Goal: Task Accomplishment & Management: Manage account settings

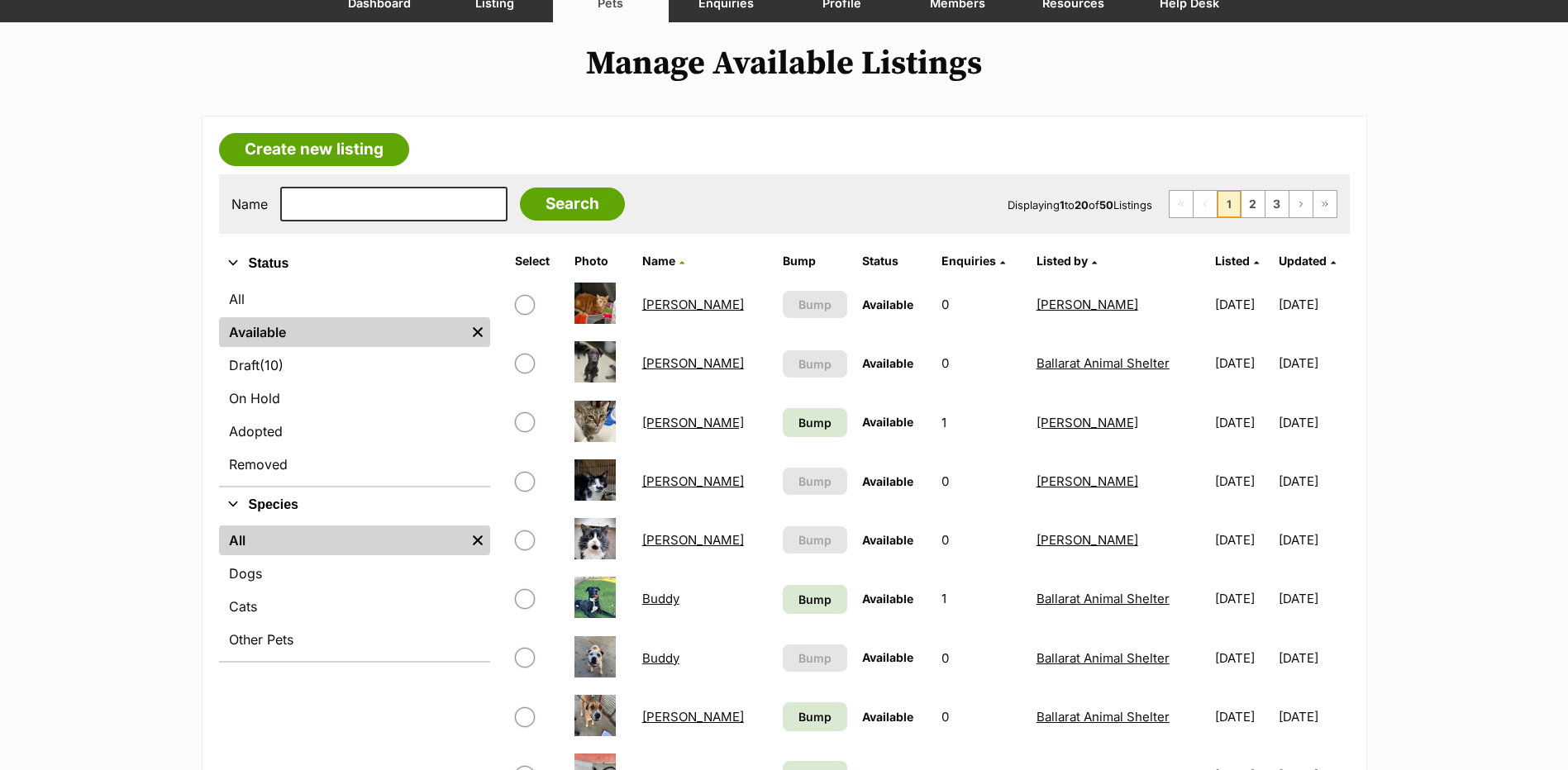
scroll to position [496, 0]
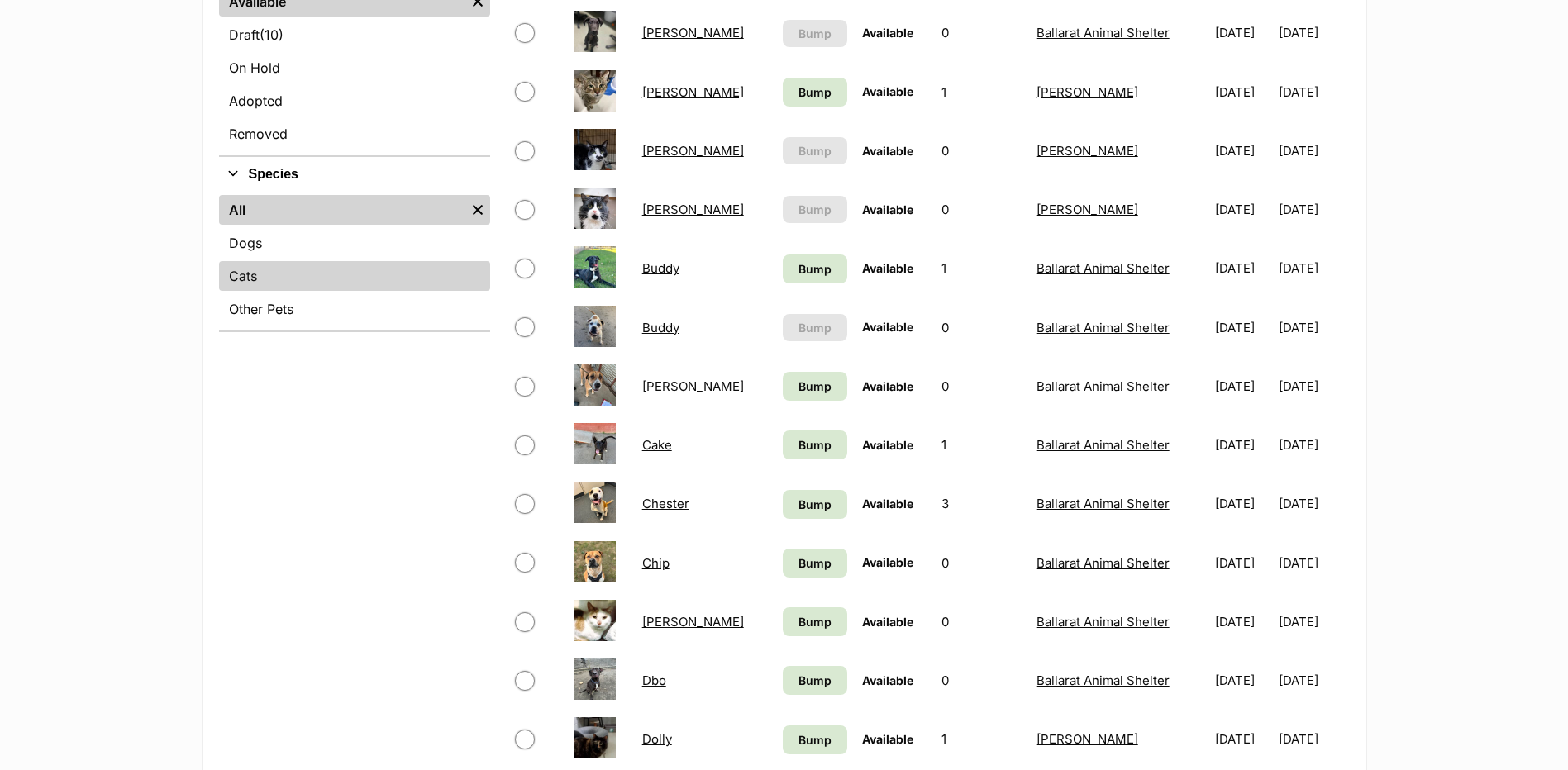
drag, startPoint x: 264, startPoint y: 275, endPoint x: 345, endPoint y: 285, distance: 81.6
click at [264, 275] on link "Cats" at bounding box center [354, 276] width 271 height 30
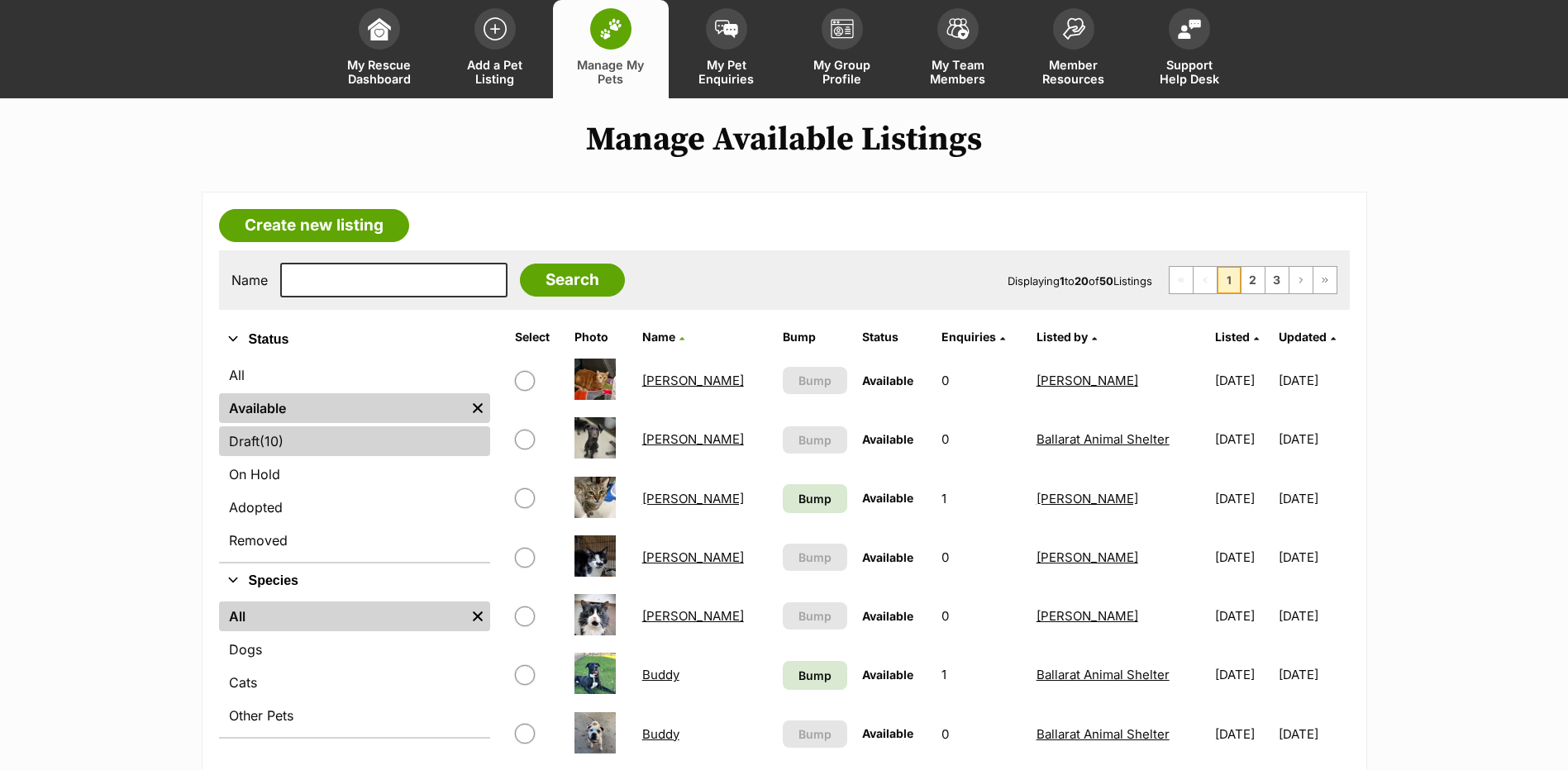
scroll to position [165, 0]
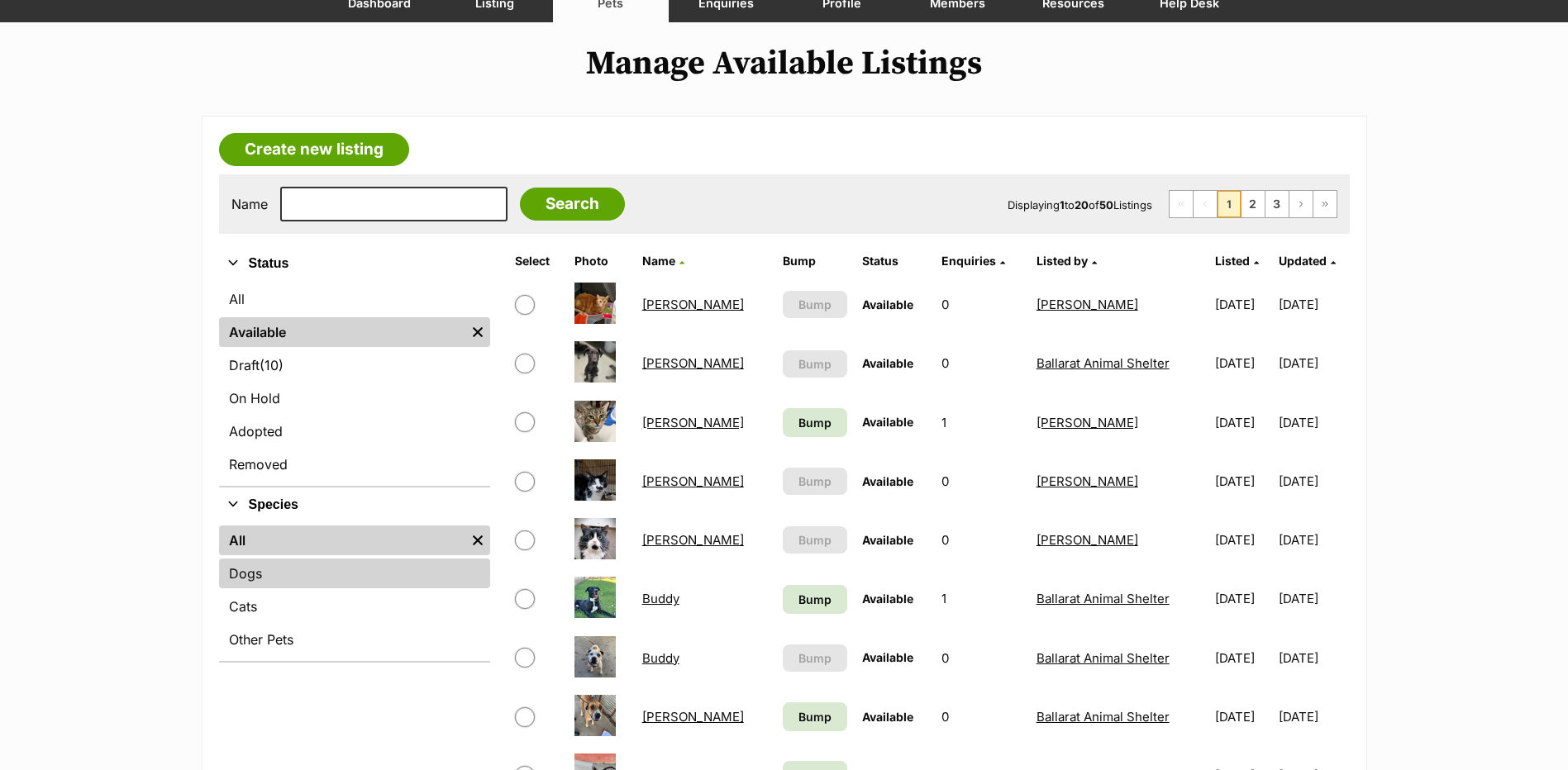
click at [265, 573] on link "Dogs" at bounding box center [354, 573] width 271 height 30
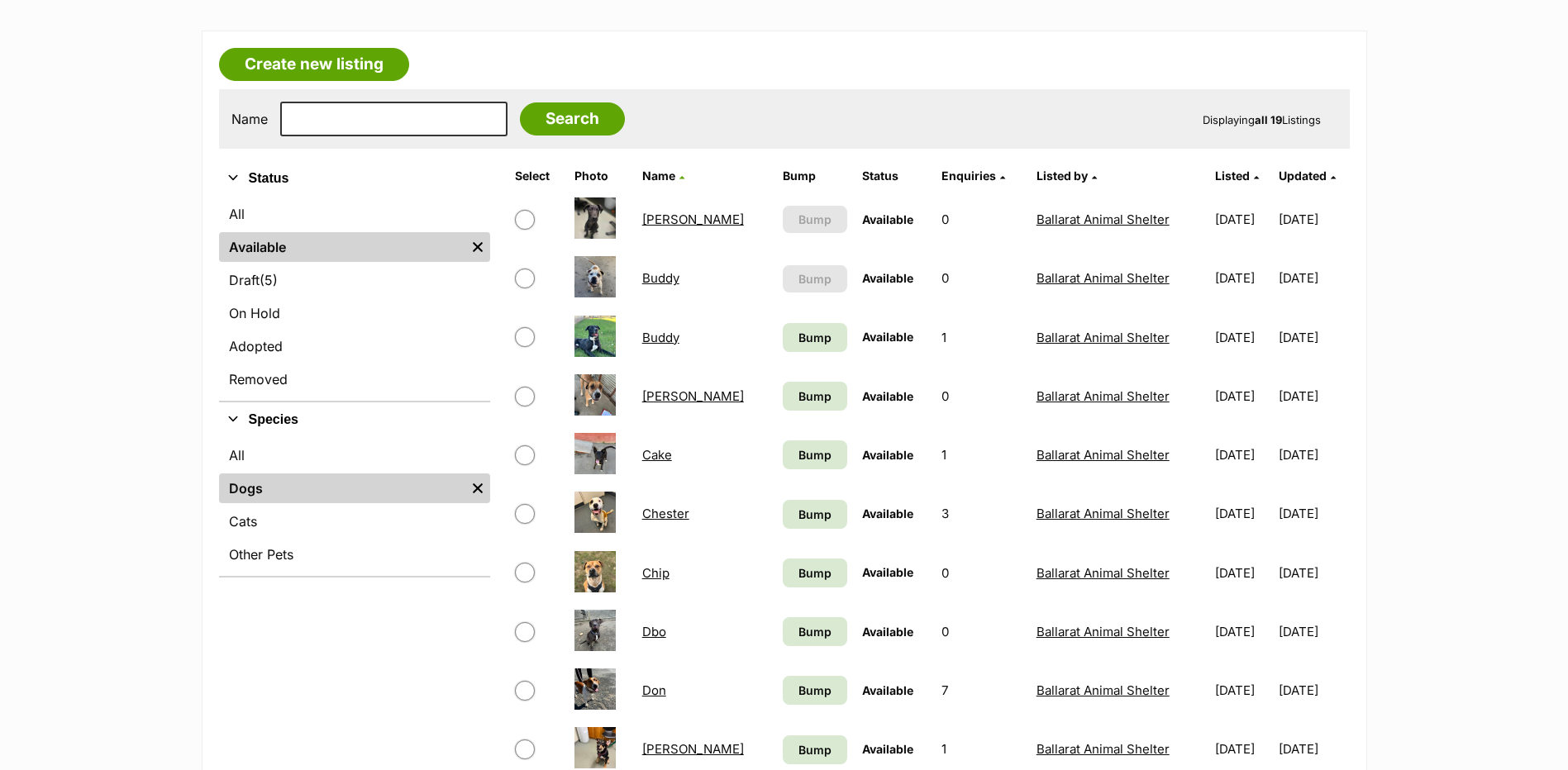
scroll to position [330, 0]
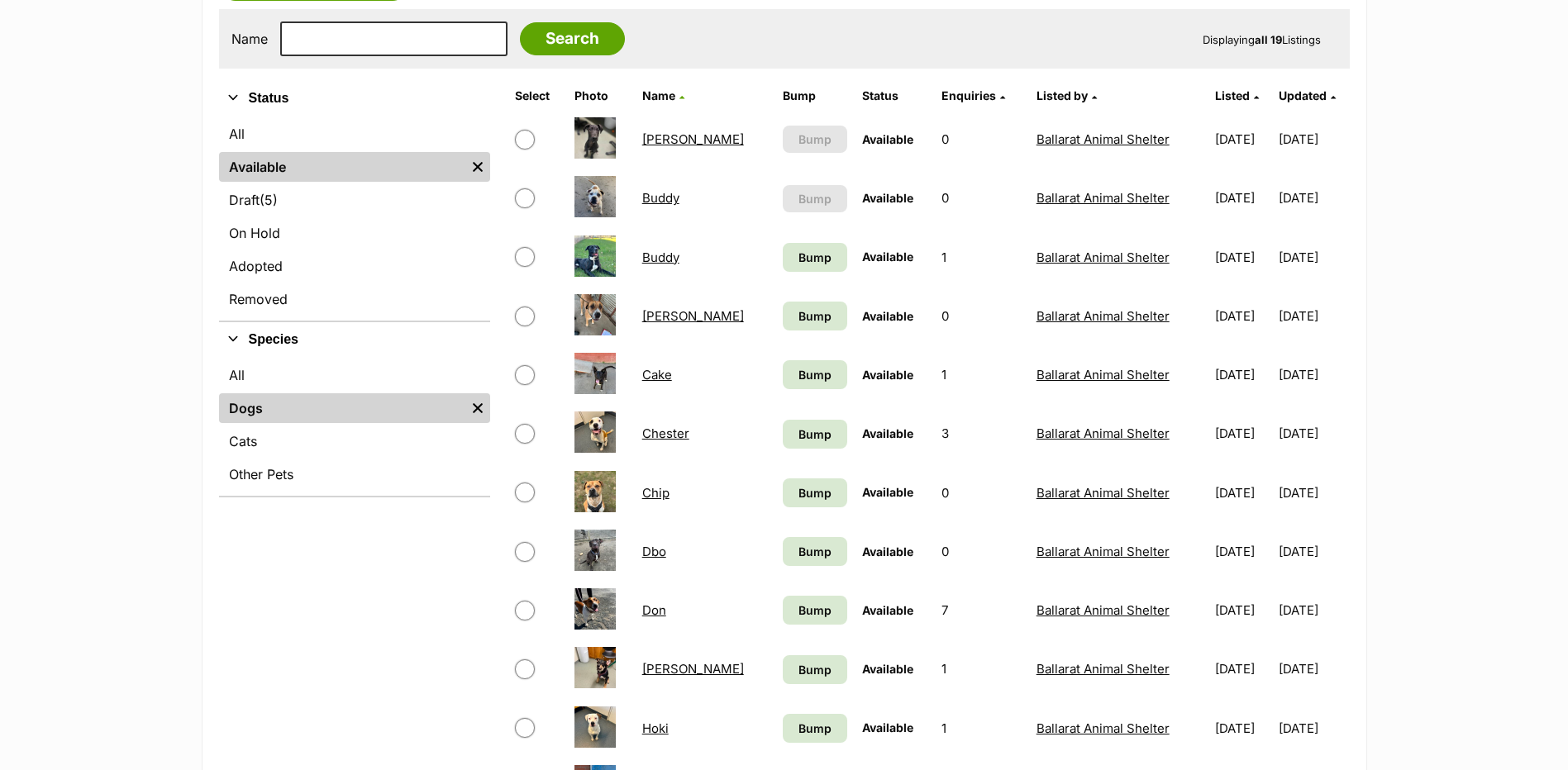
click at [652, 608] on link "Don" at bounding box center [654, 610] width 24 height 16
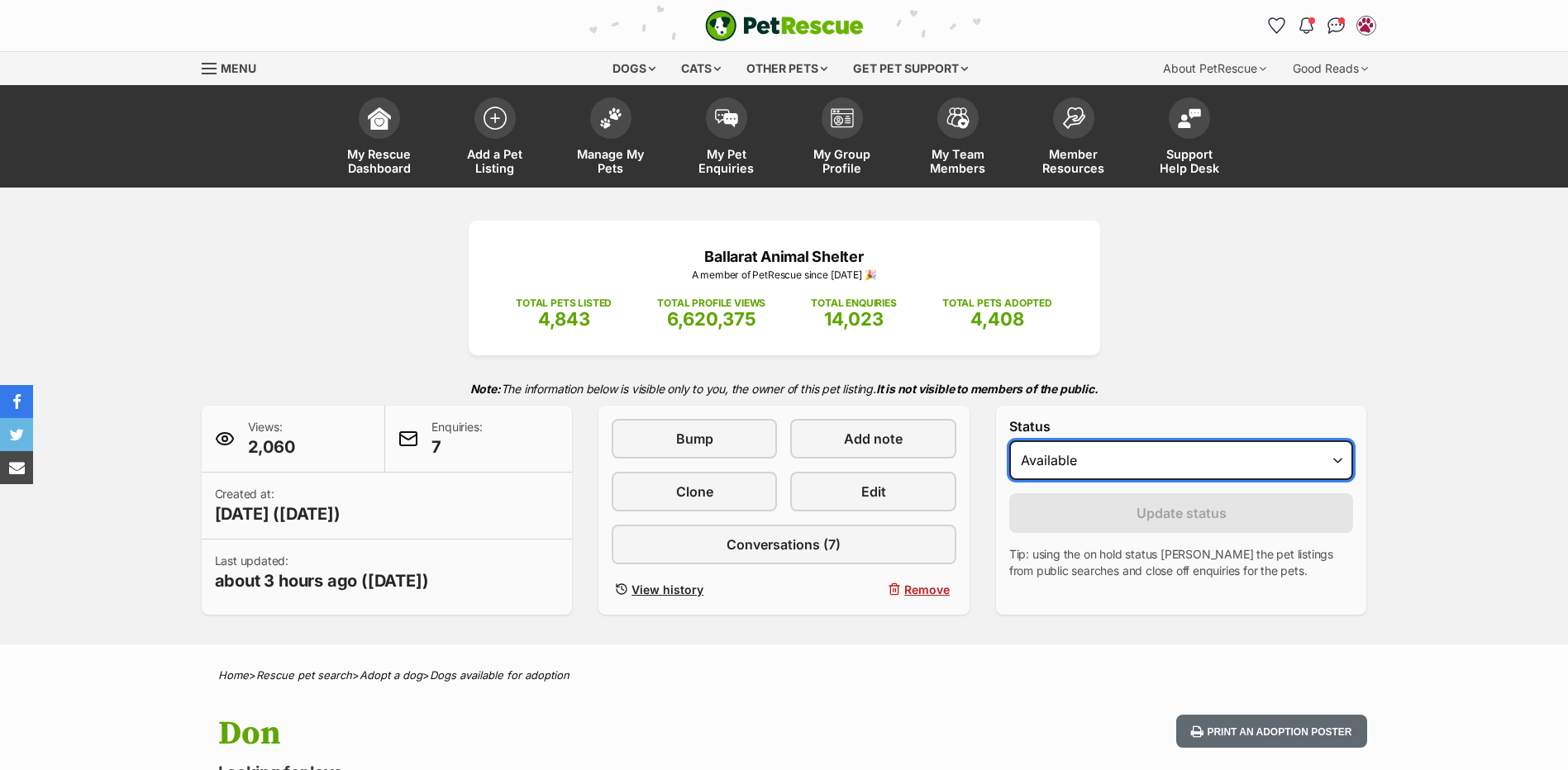
click at [1068, 452] on select "Draft - not available as listing has enquires Available On hold Adopted" at bounding box center [1182, 460] width 345 height 40
select select "rehomed"
click at [1009, 441] on select "Draft - not available as listing has enquires Available On hold Adopted" at bounding box center [1182, 460] width 345 height 40
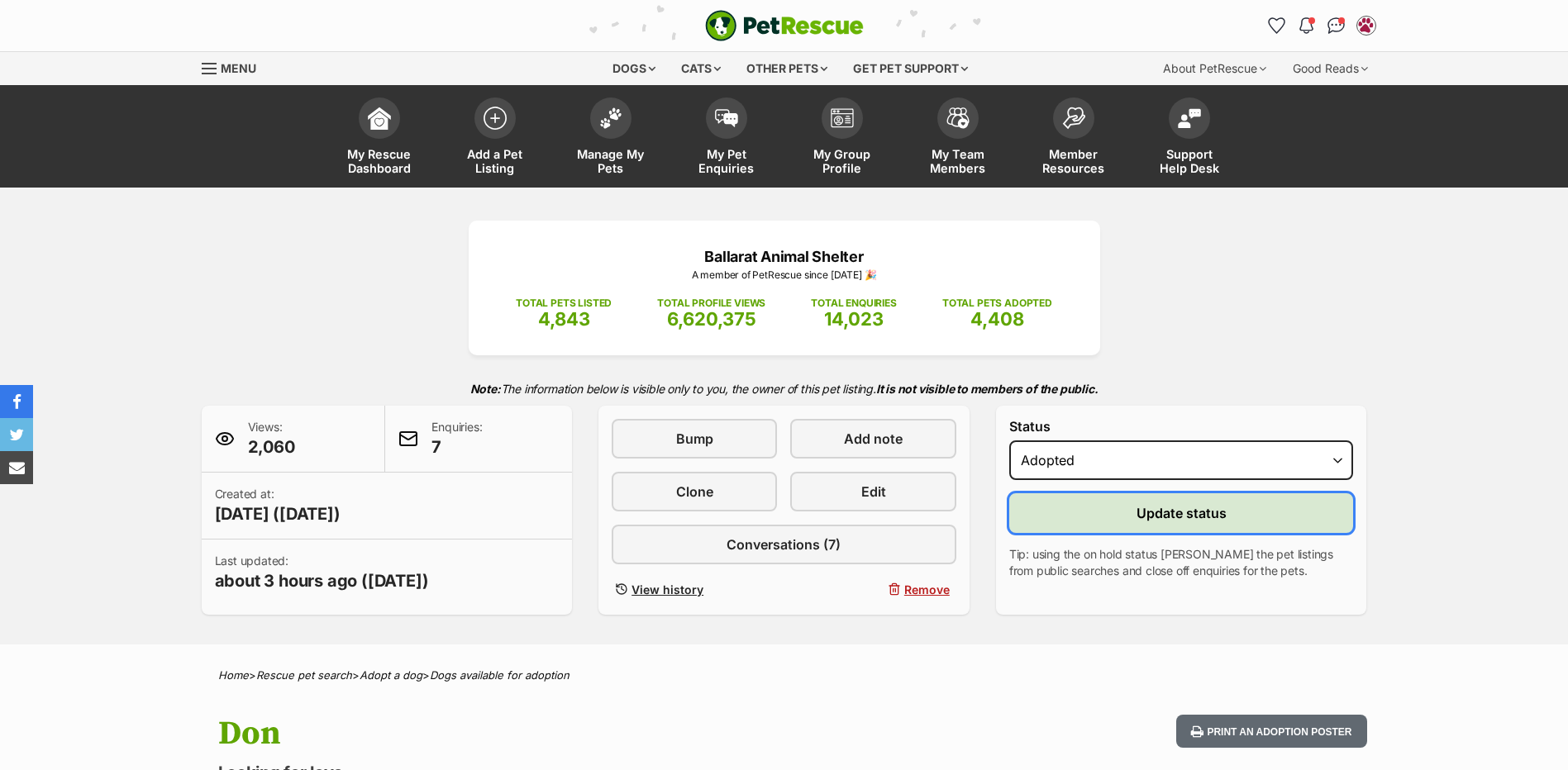
click at [1070, 507] on button "Update status" at bounding box center [1182, 513] width 345 height 40
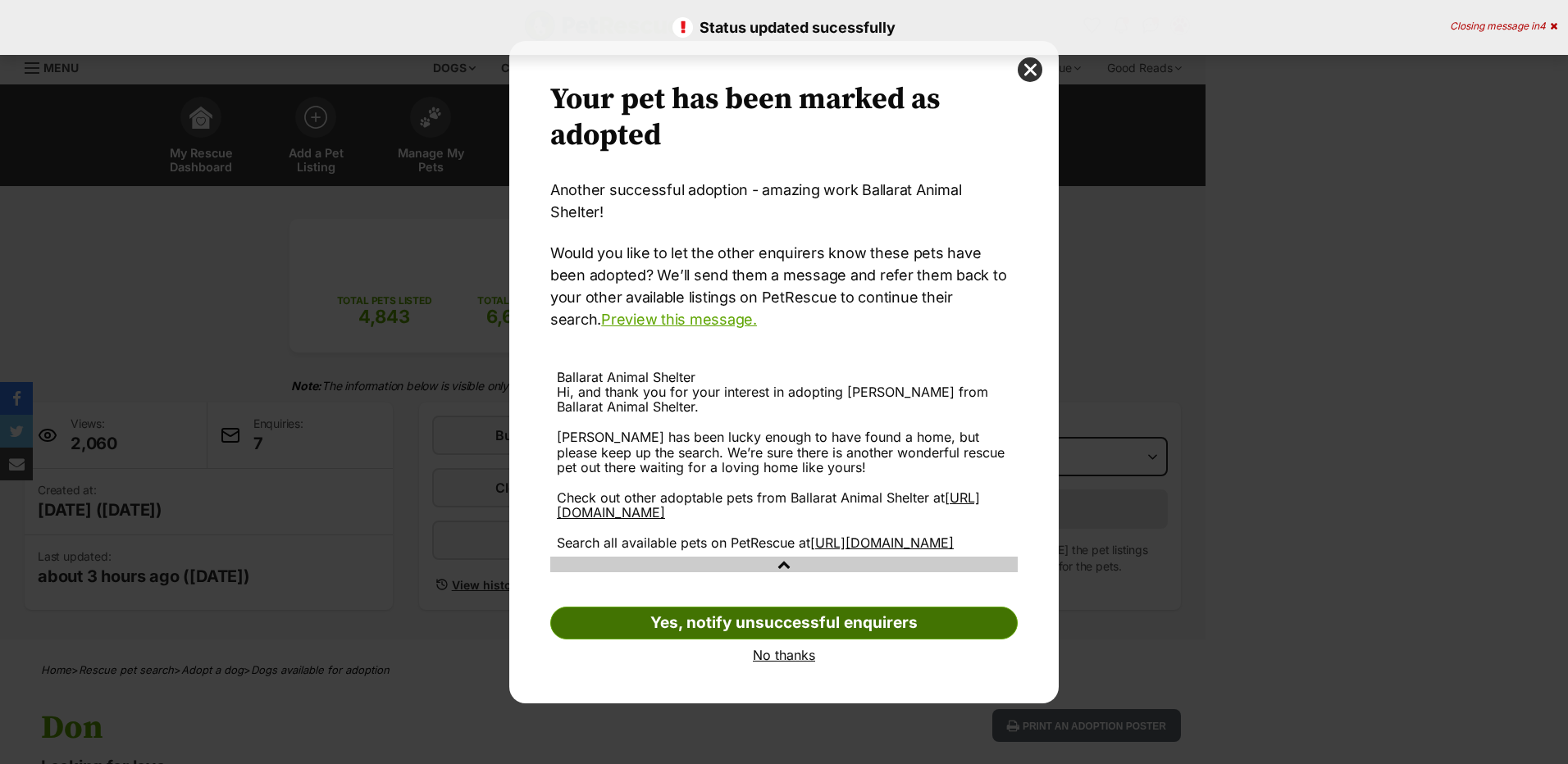
click at [799, 607] on link "Yes, notify unsuccessful enquirers" at bounding box center [784, 623] width 467 height 33
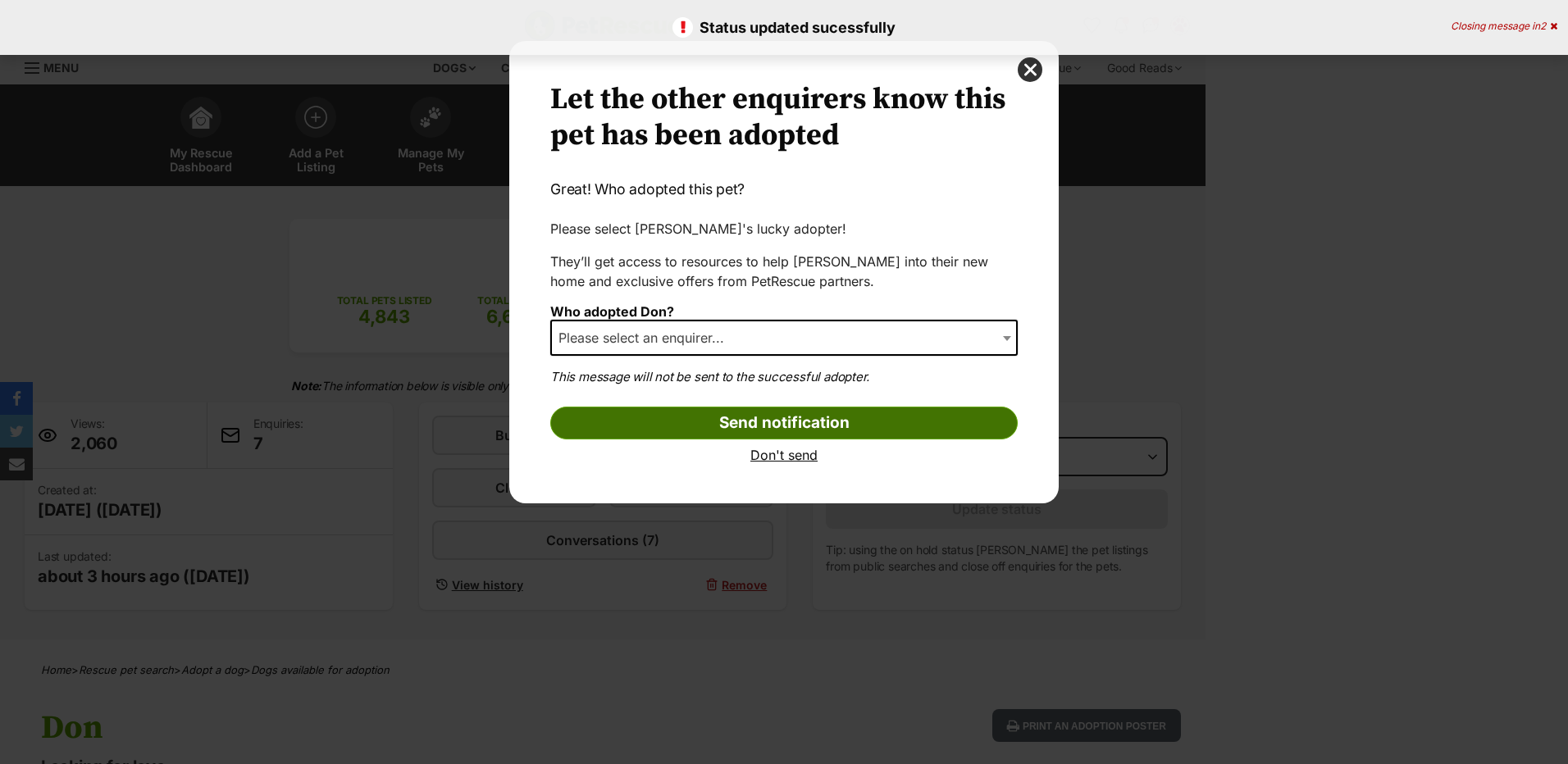
click at [746, 423] on input "Send notification" at bounding box center [784, 423] width 467 height 33
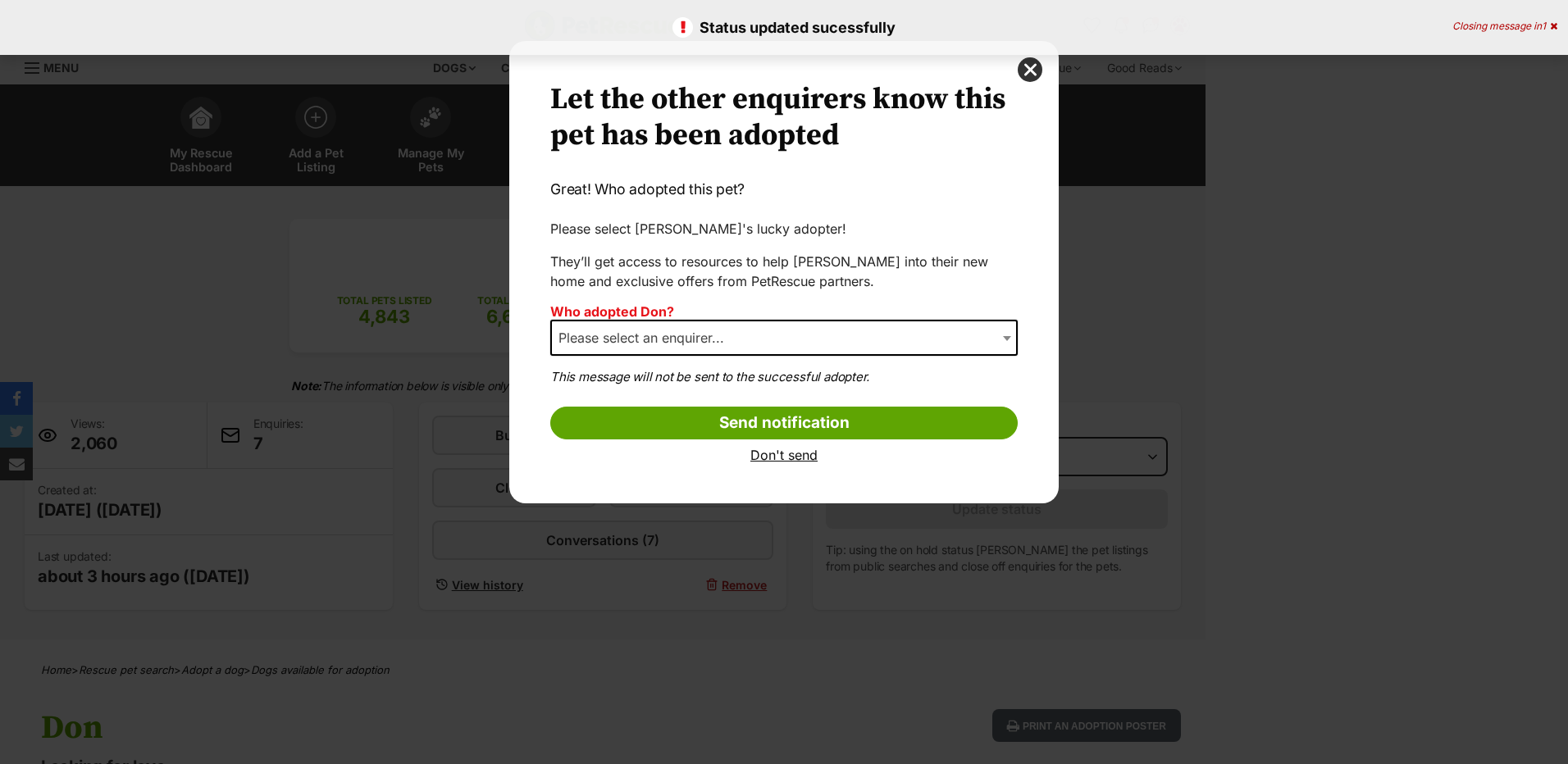
click at [654, 327] on span "Please select an enquirer..." at bounding box center [646, 338] width 189 height 23
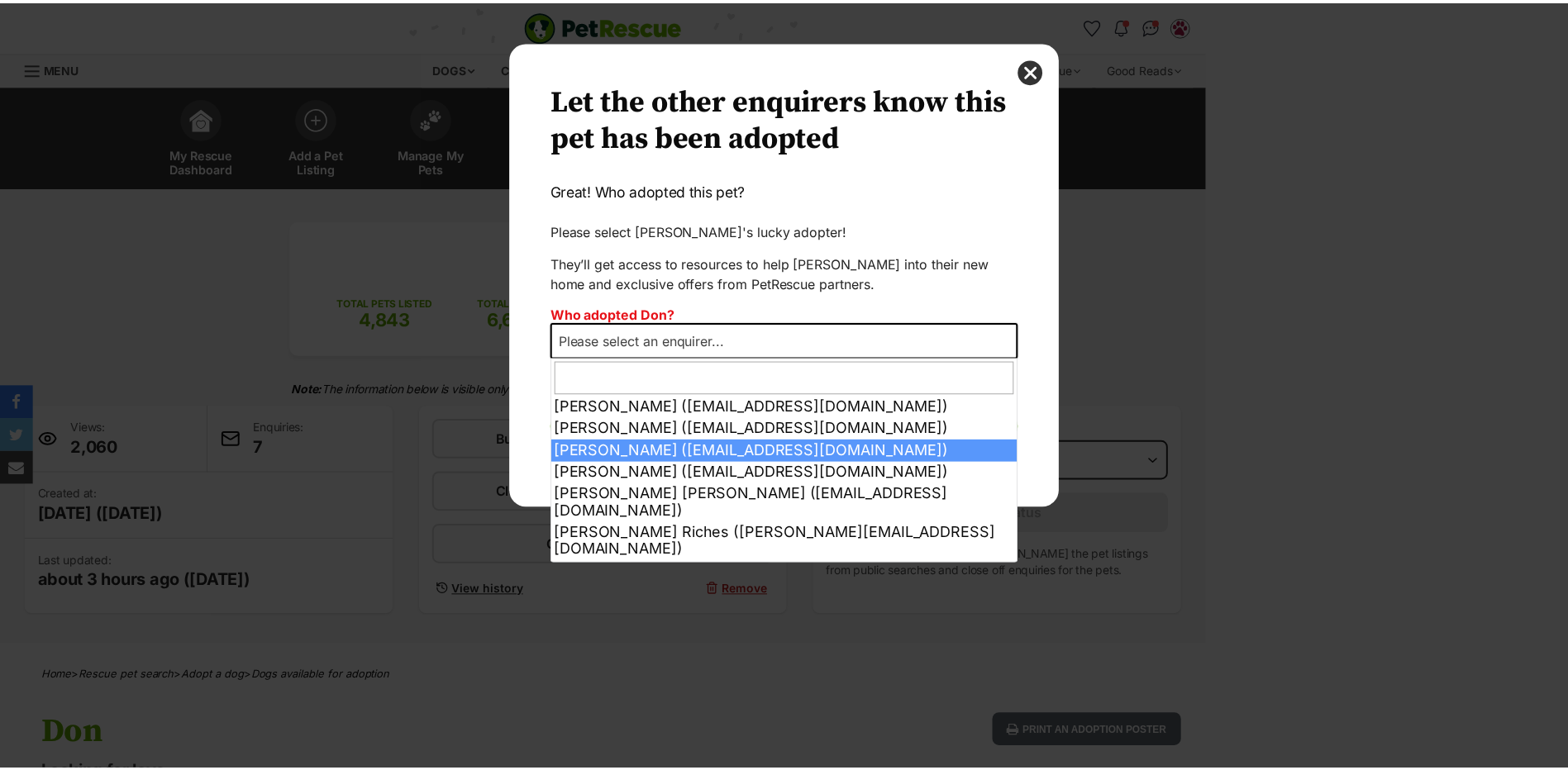
scroll to position [33, 0]
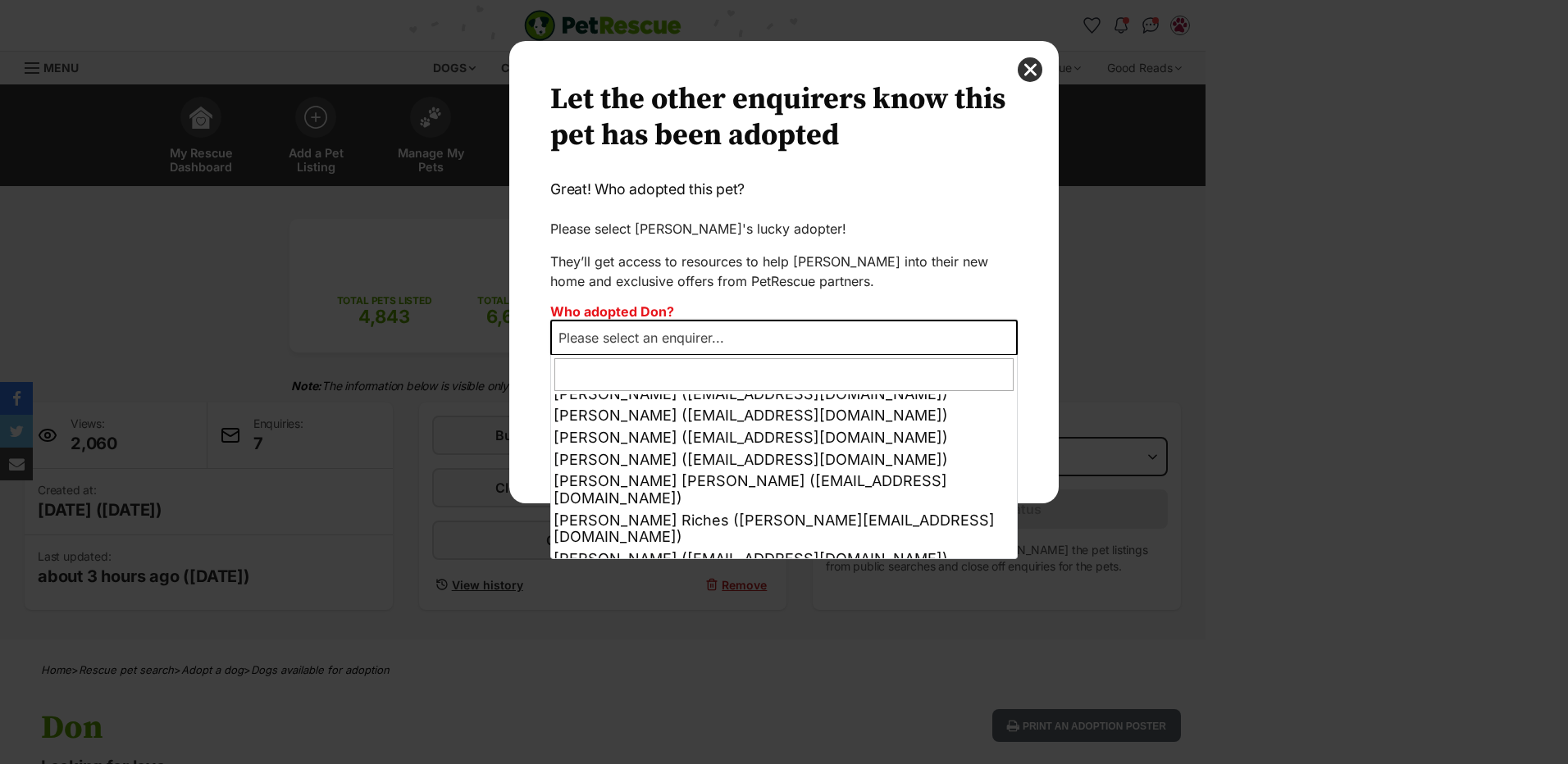
select select "other"
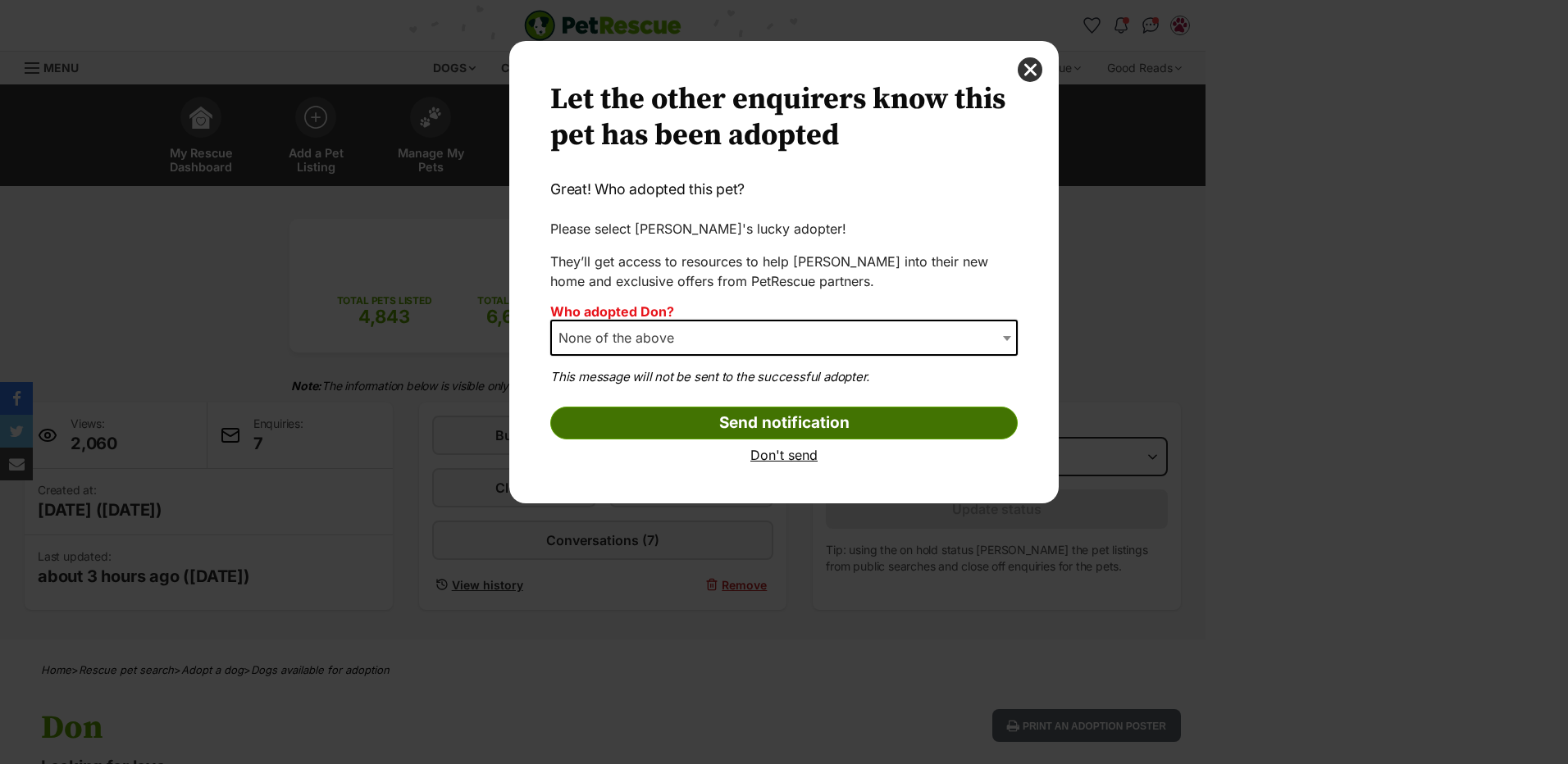
click at [718, 418] on input "Send notification" at bounding box center [784, 423] width 467 height 33
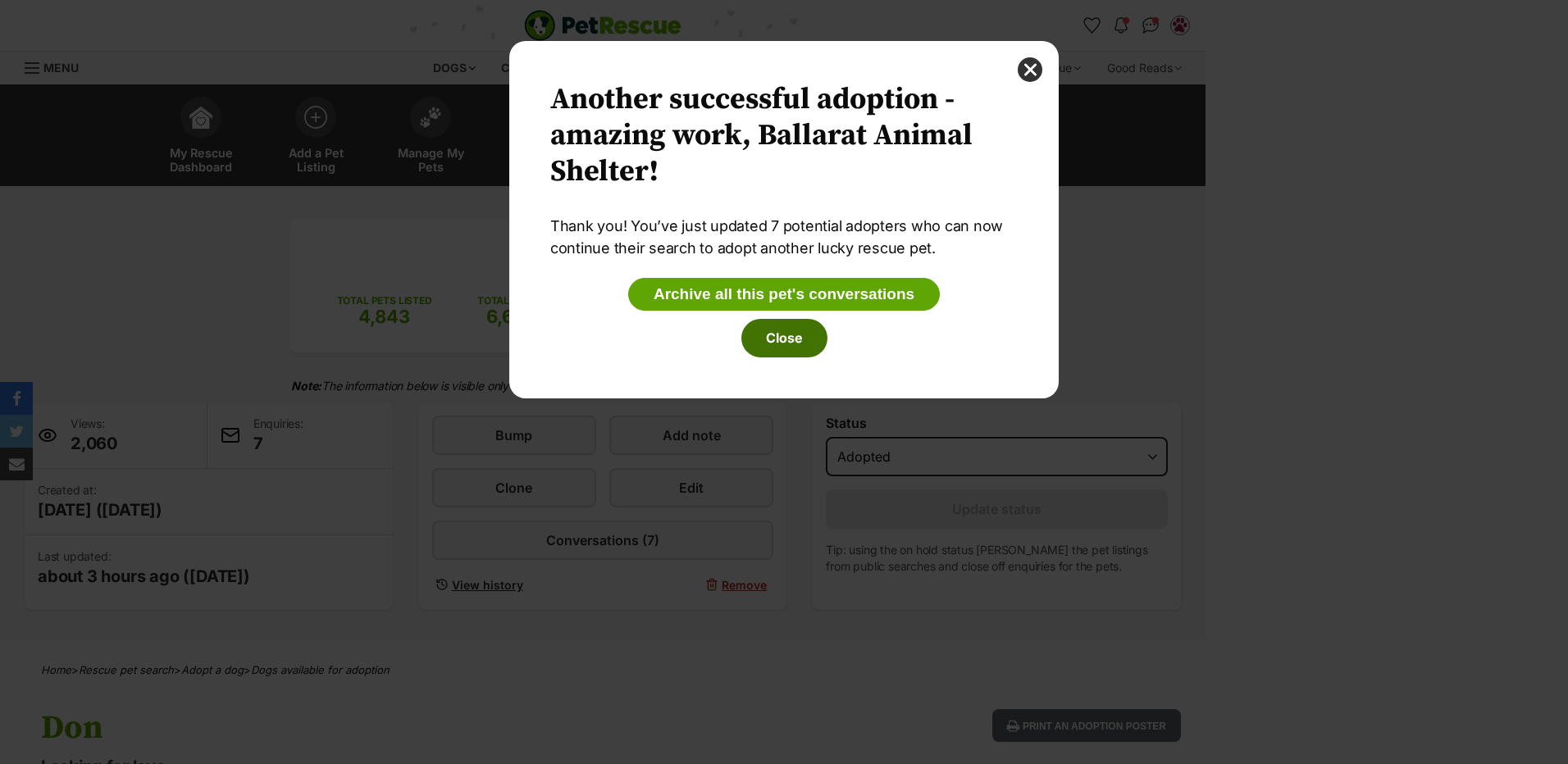
click at [781, 330] on button "Close" at bounding box center [785, 338] width 86 height 38
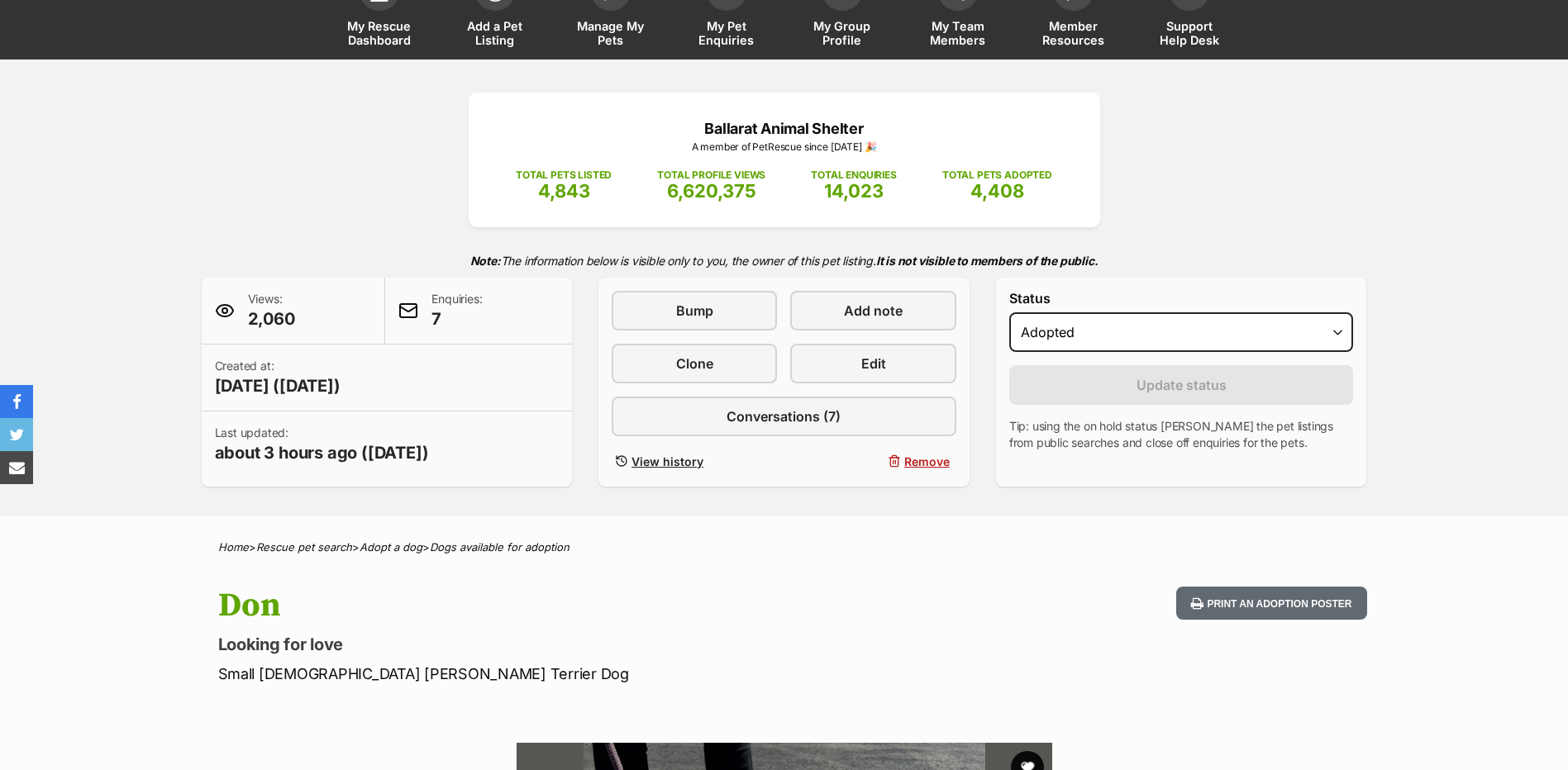
scroll to position [0, 0]
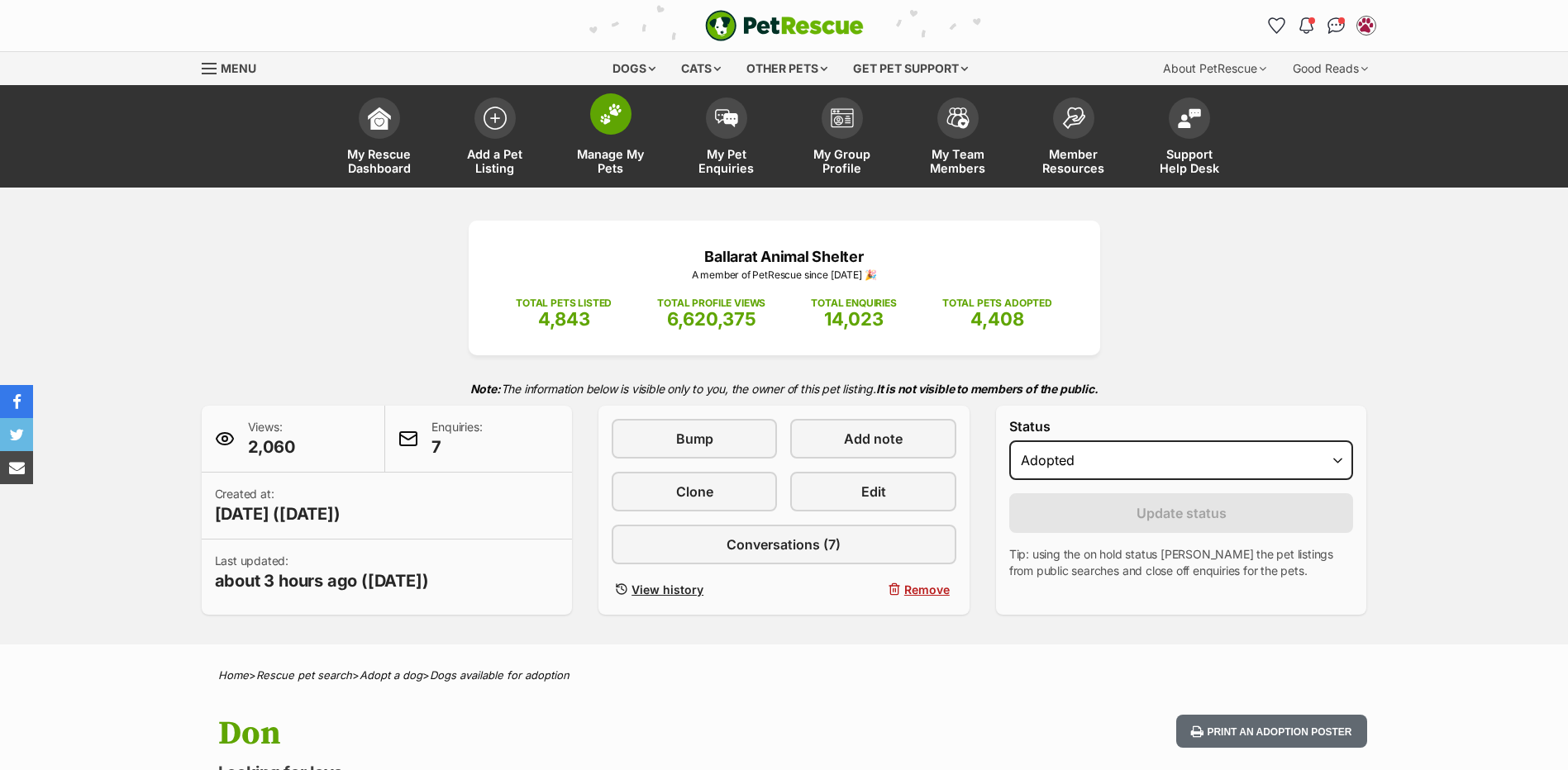
click at [610, 133] on span at bounding box center [610, 114] width 42 height 42
